Goal: Find specific fact: Find specific fact

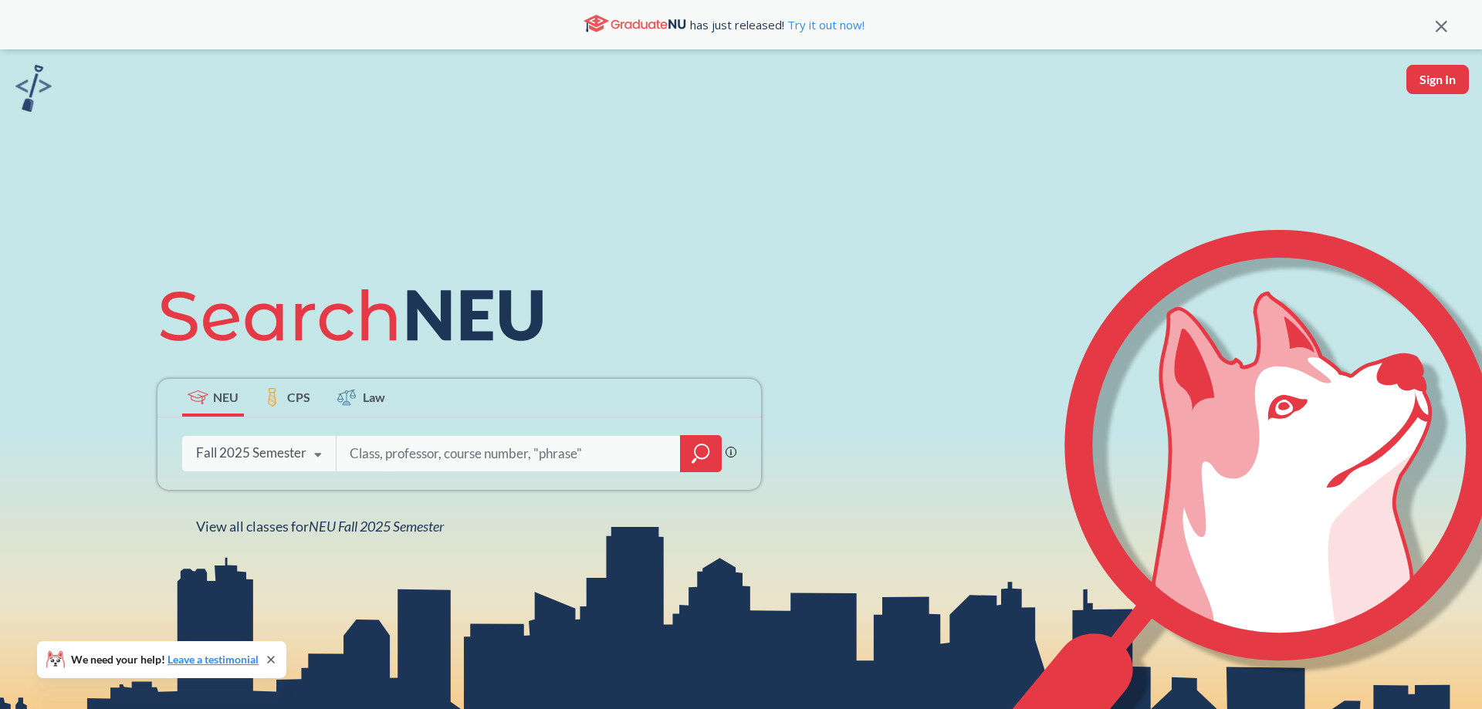
click at [412, 459] on input "search" at bounding box center [508, 454] width 321 height 32
type input "[PERSON_NAME]"
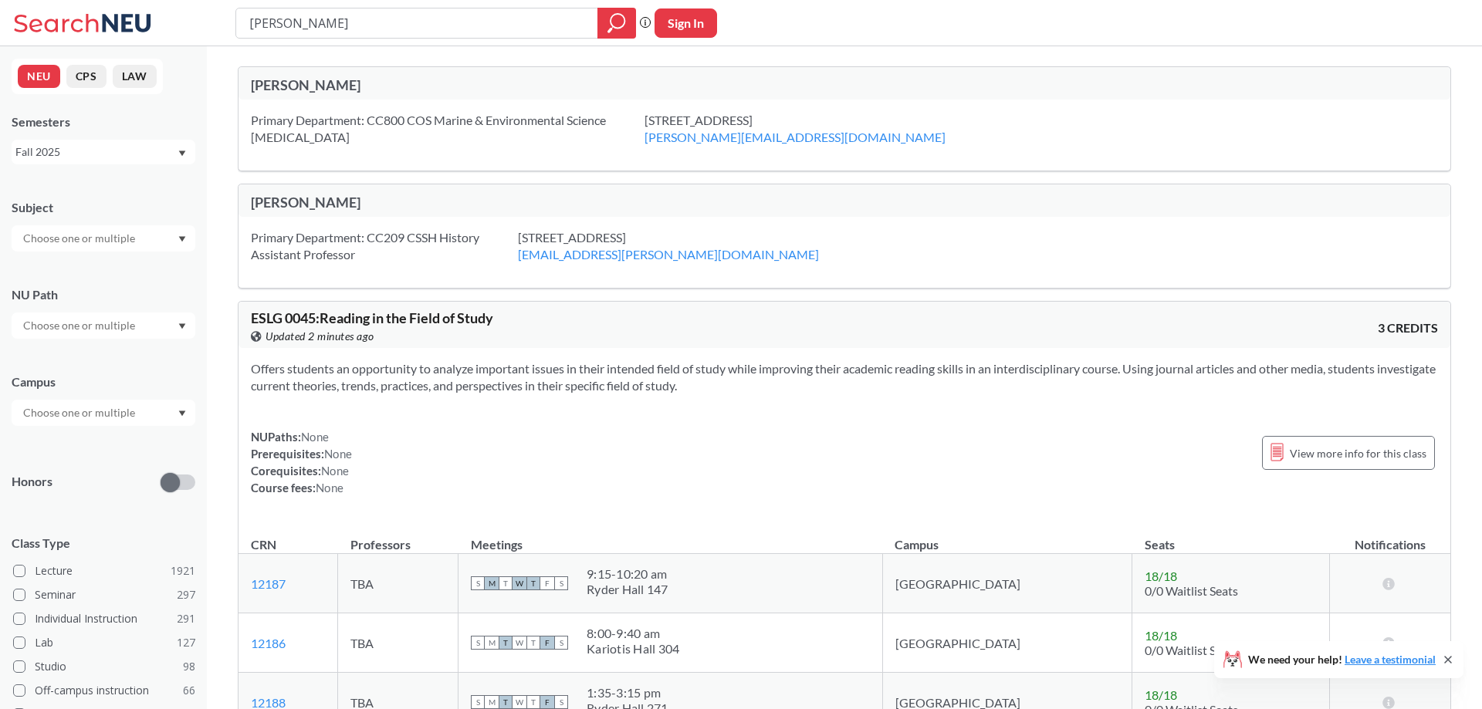
click at [286, 203] on div "[PERSON_NAME]" at bounding box center [547, 202] width 593 height 17
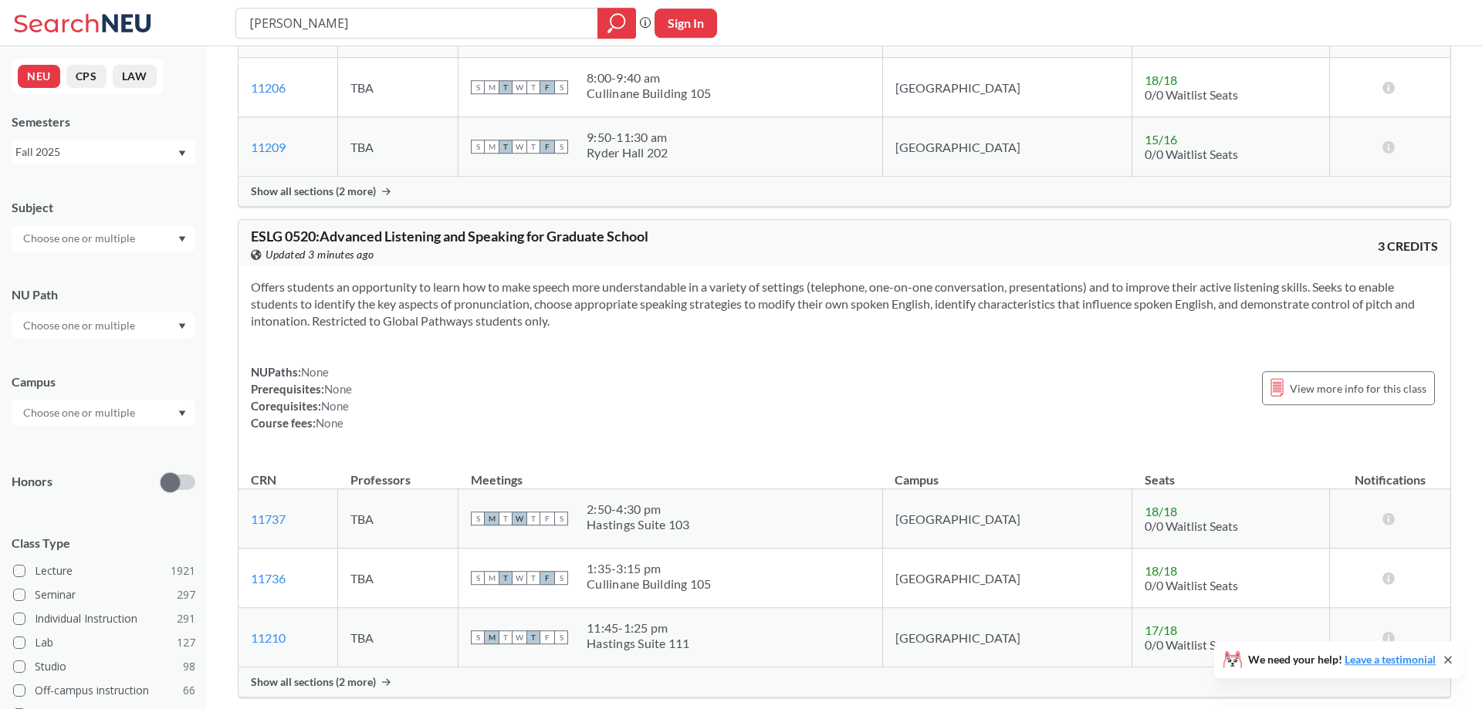
scroll to position [3385, 0]
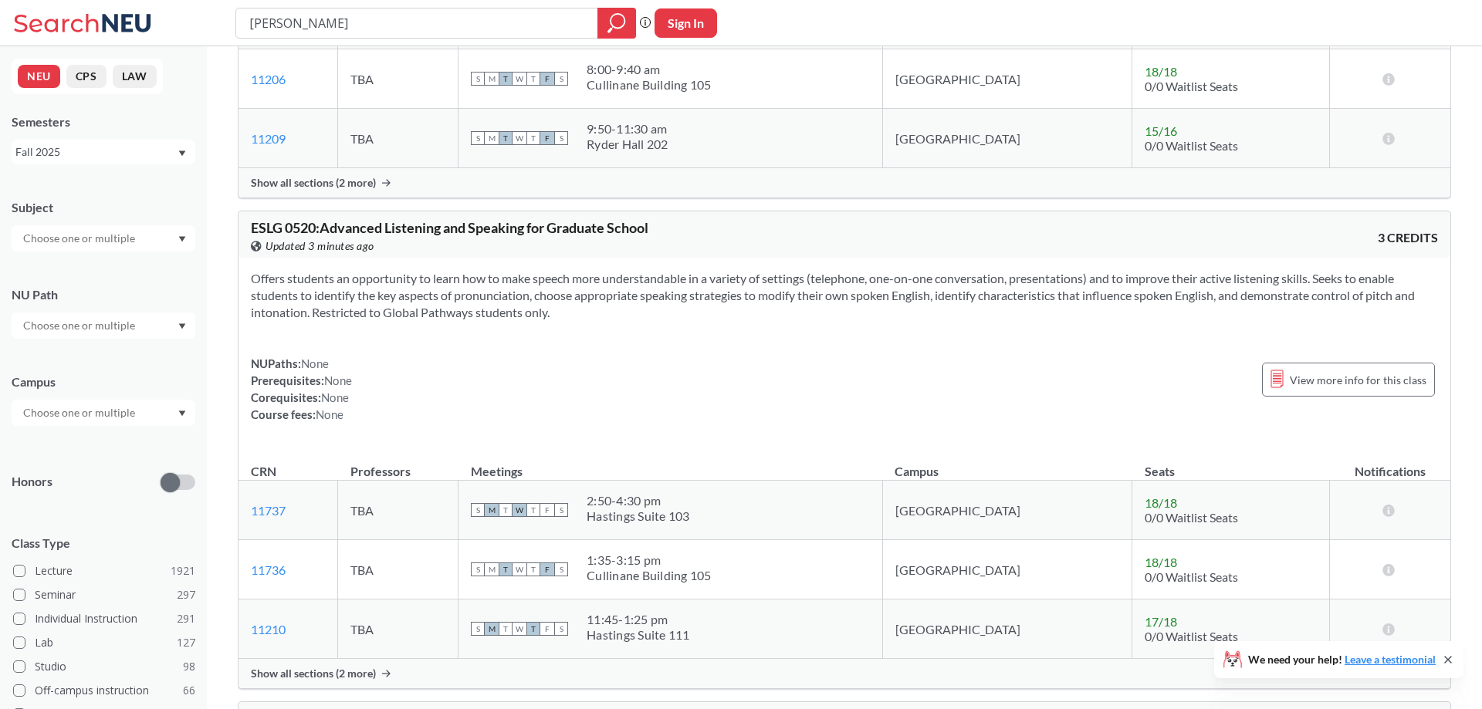
click at [177, 233] on div at bounding box center [104, 238] width 184 height 26
click at [134, 292] on p "History" at bounding box center [107, 294] width 174 height 15
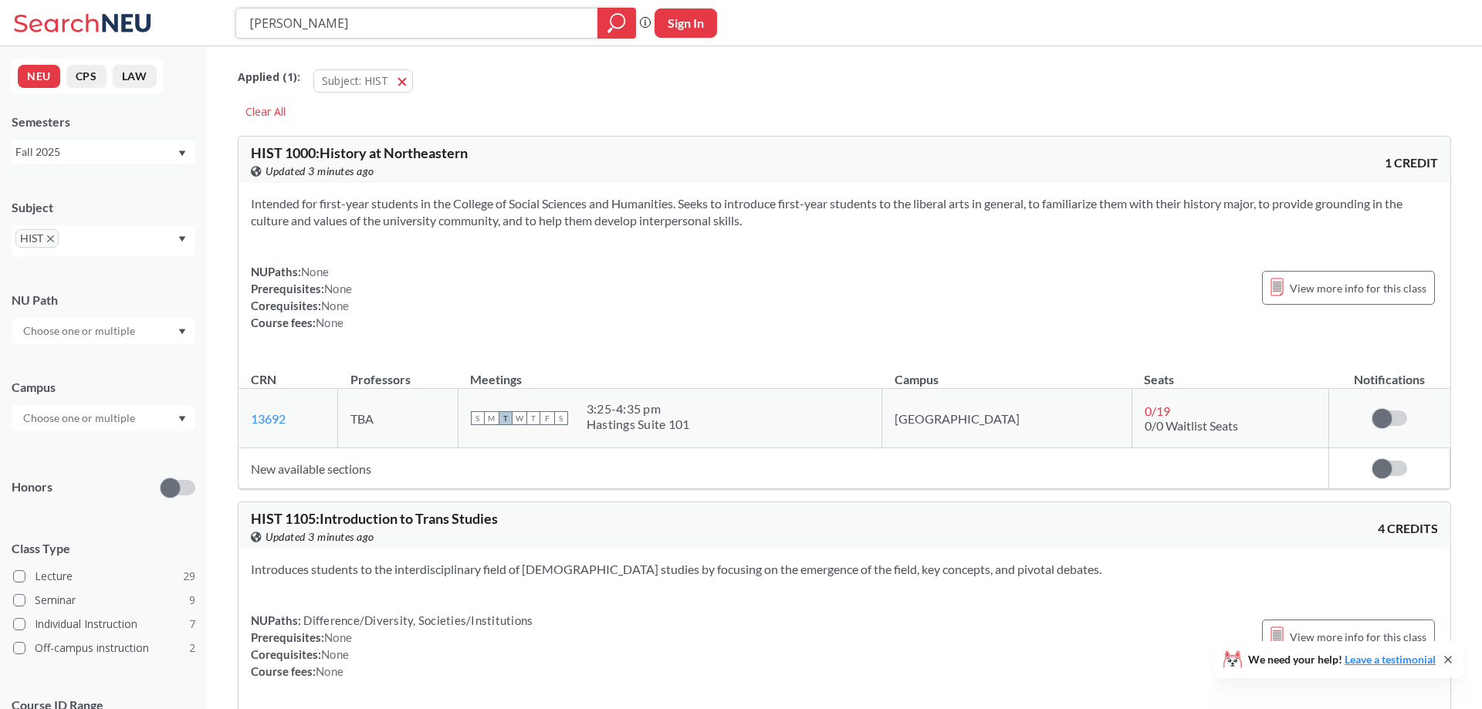
click at [624, 21] on icon "magnifying glass" at bounding box center [616, 23] width 19 height 22
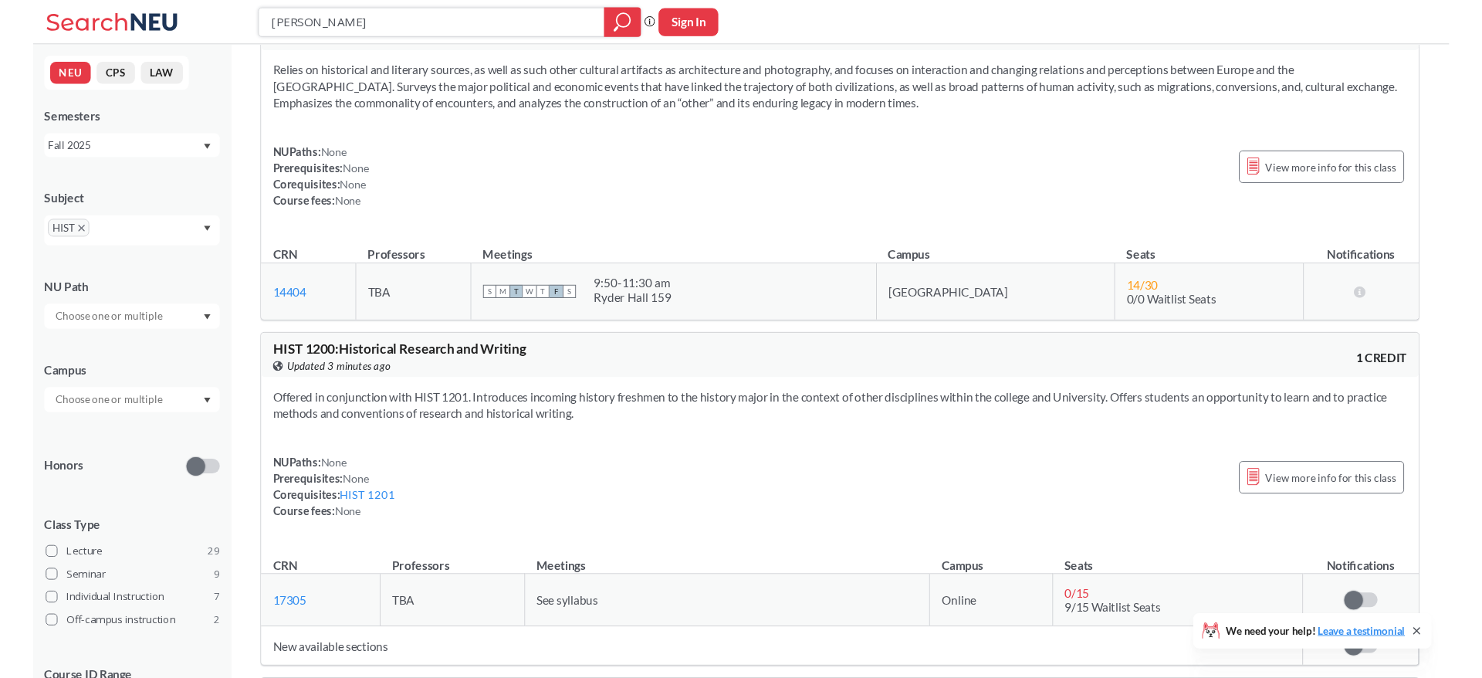
scroll to position [2676, 0]
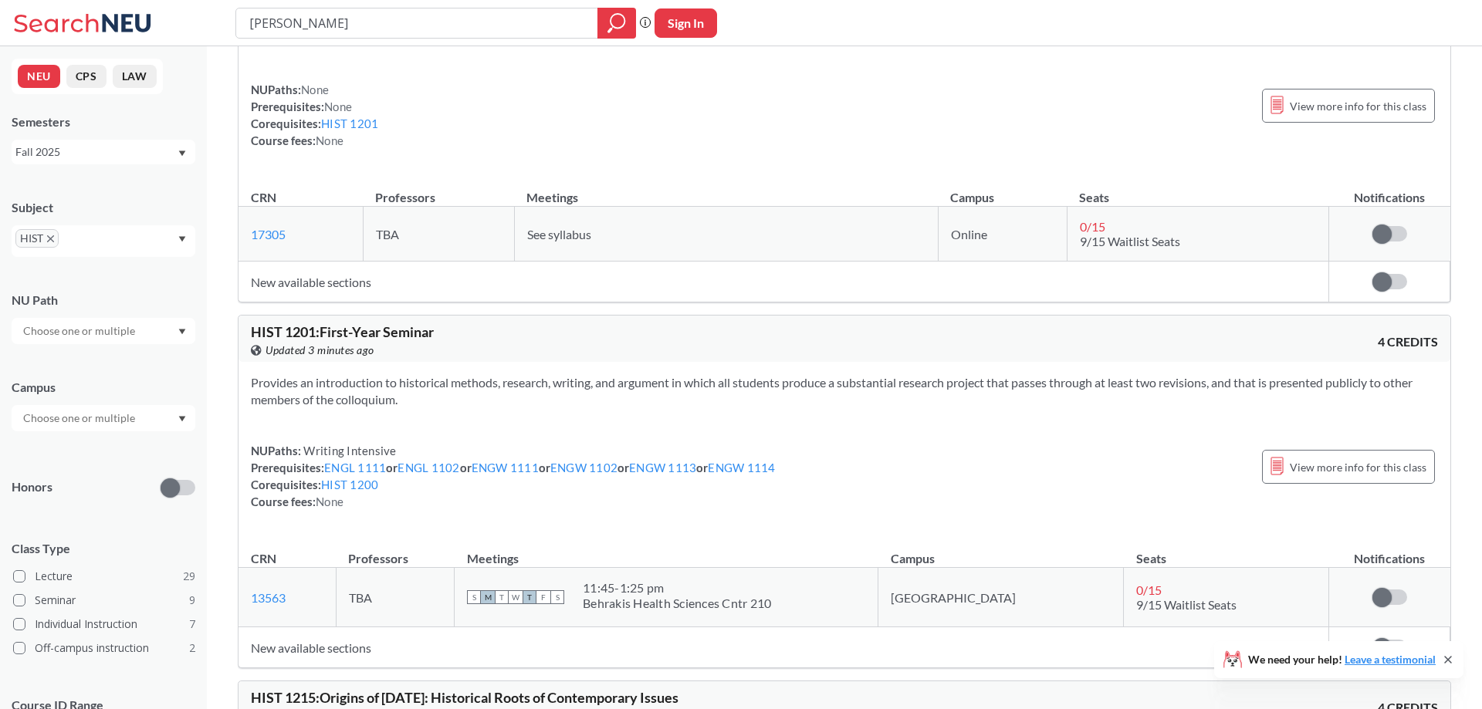
click at [559, 343] on div "View this course on Banner. Updated 3 minutes ago" at bounding box center [547, 350] width 593 height 17
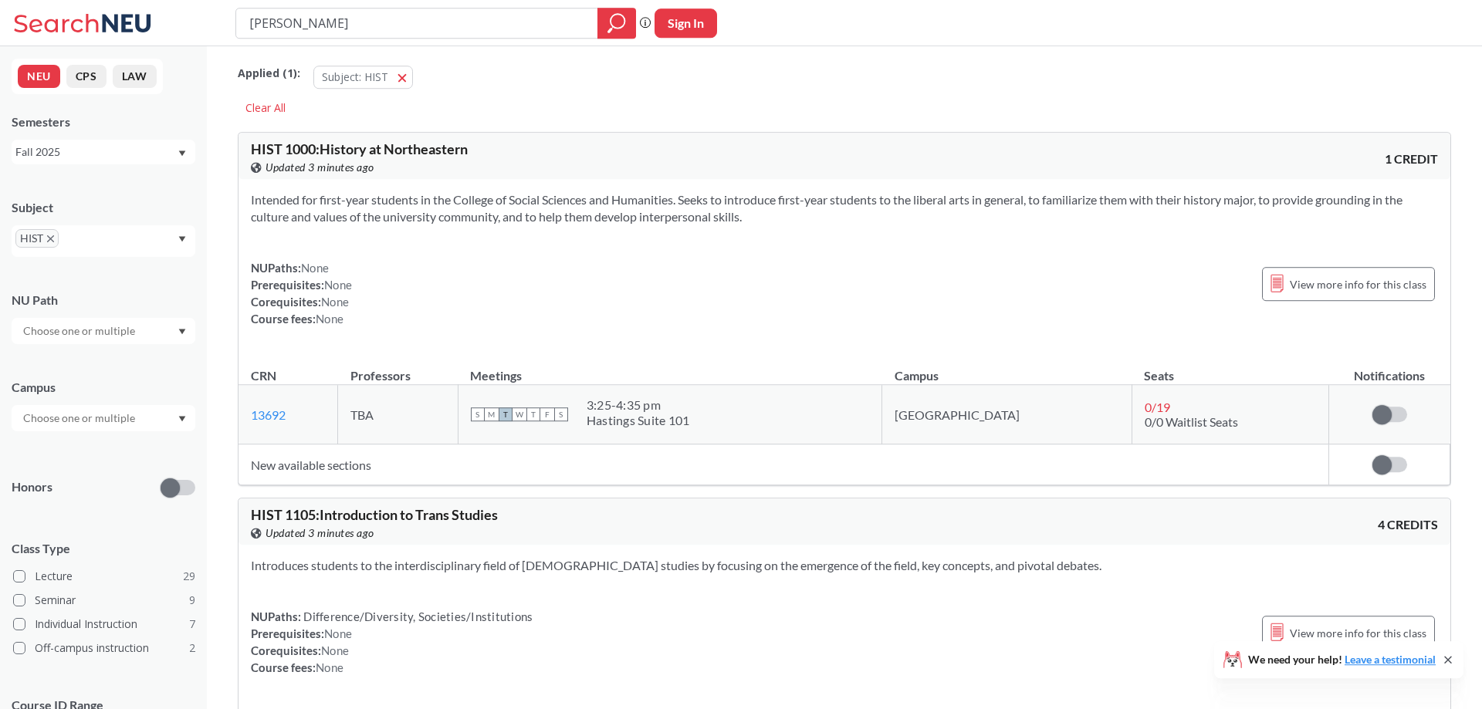
scroll to position [0, 0]
